Goal: Find specific page/section: Find specific page/section

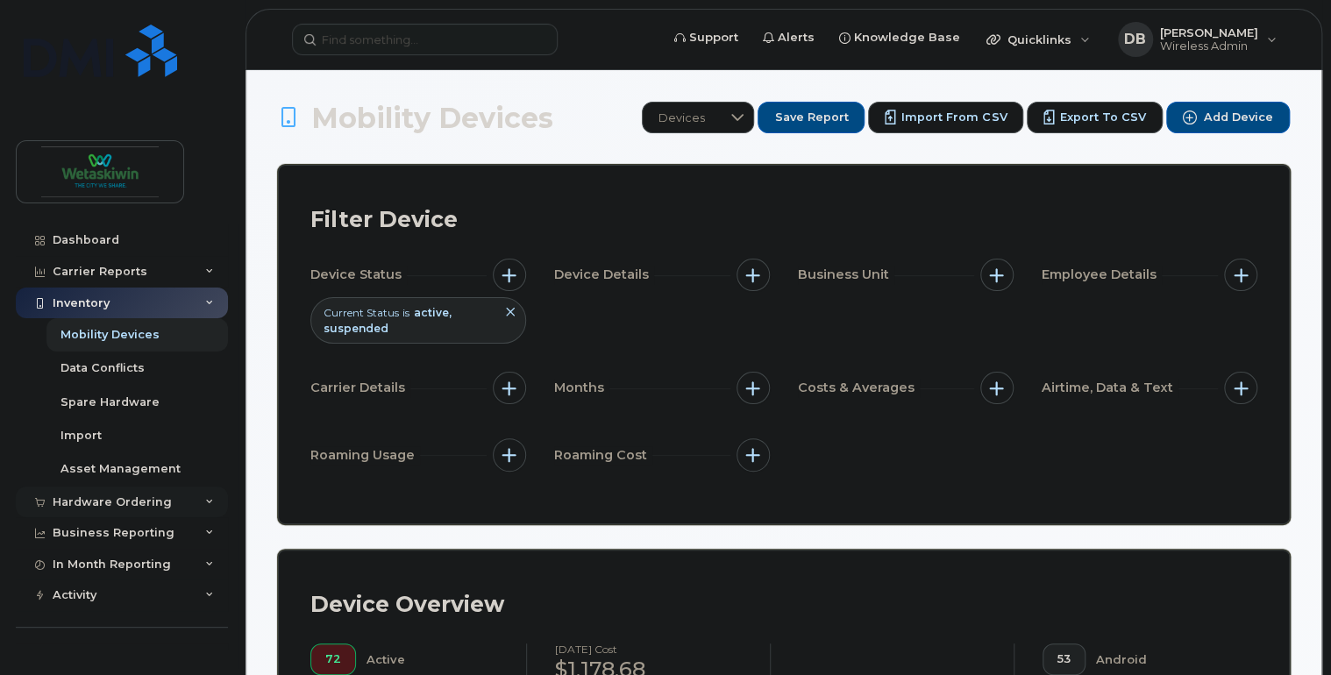
click at [203, 497] on div "Hardware Ordering" at bounding box center [122, 502] width 212 height 32
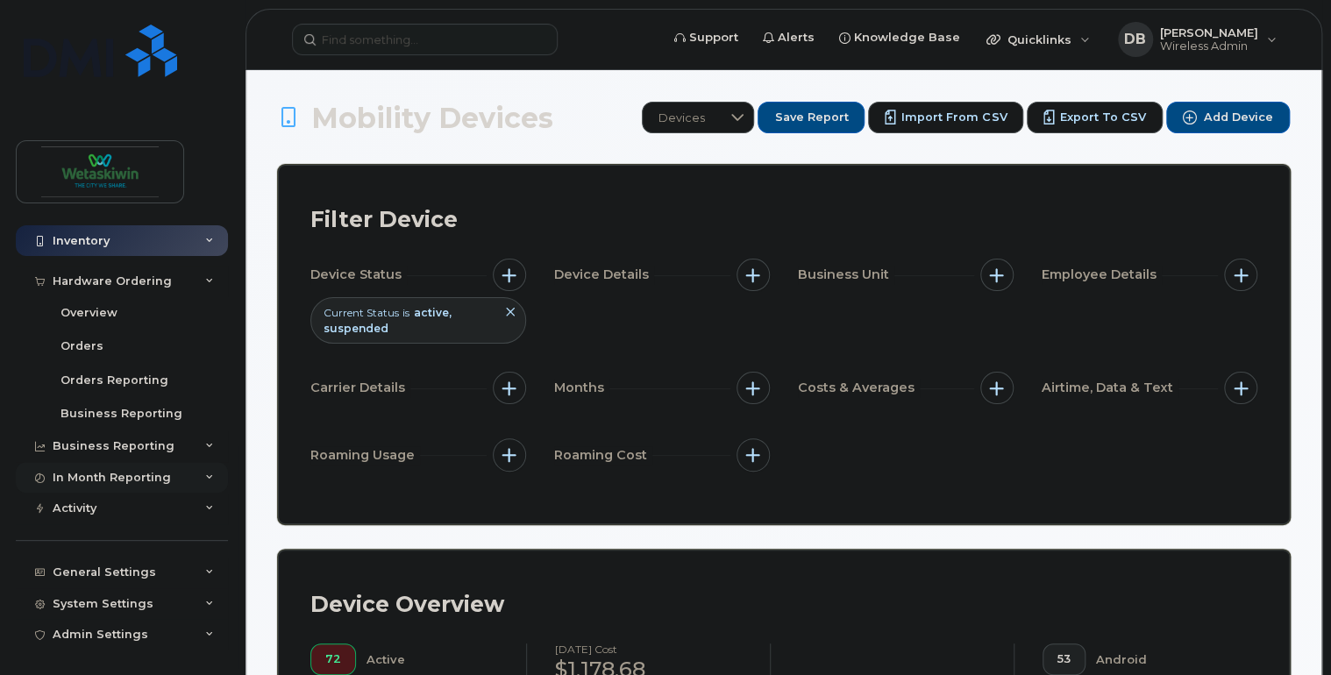
scroll to position [222, 0]
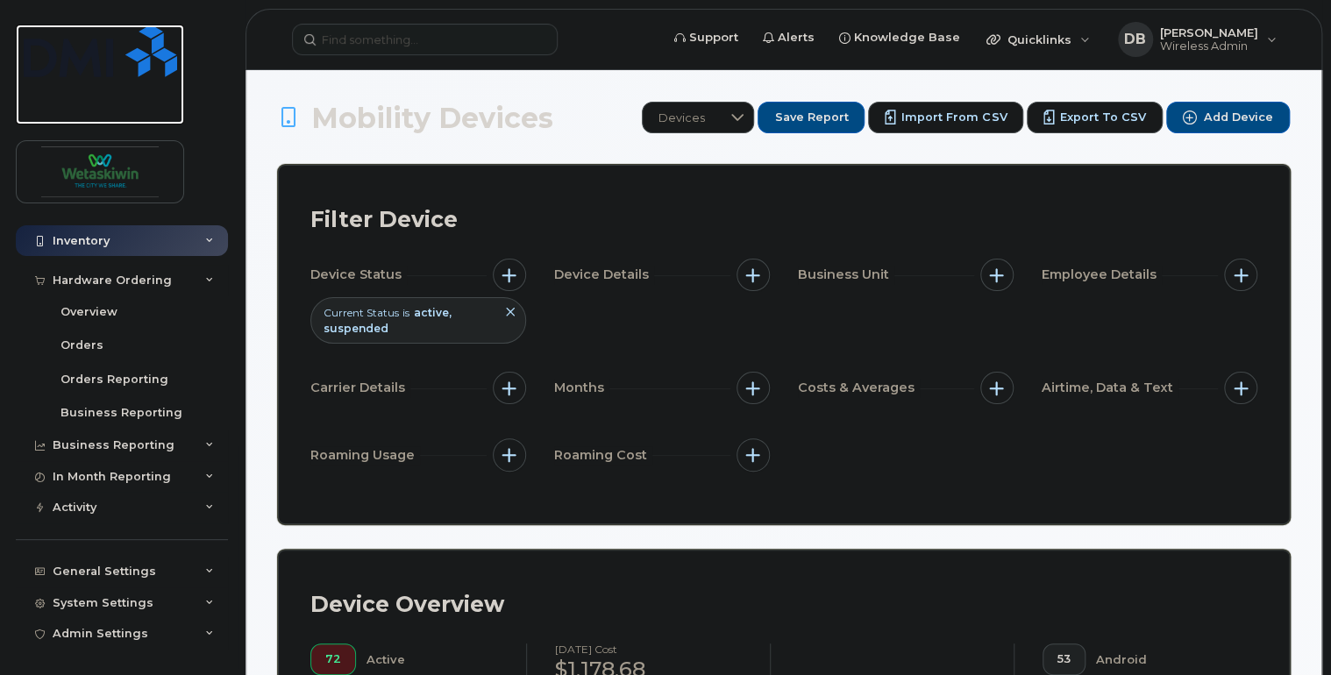
click at [54, 107] on link at bounding box center [100, 75] width 168 height 100
